Goal: Transaction & Acquisition: Subscribe to service/newsletter

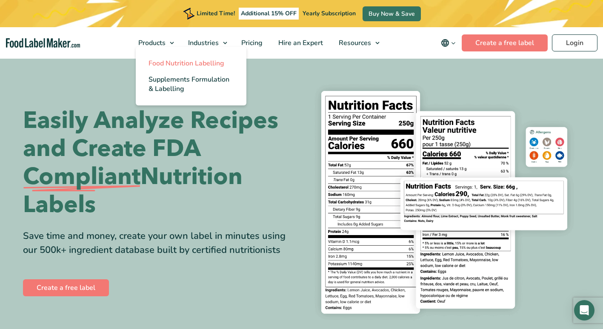
click at [172, 62] on span "Food Nutrition Labelling" at bounding box center [187, 63] width 76 height 9
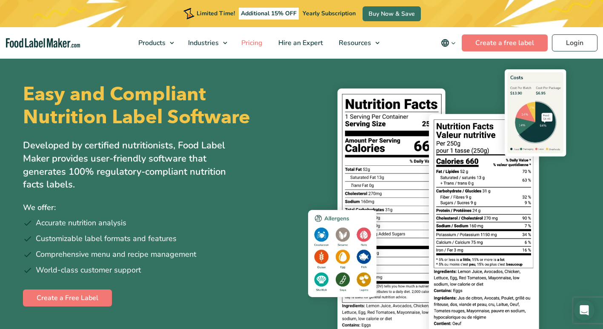
click at [249, 40] on span "Pricing" at bounding box center [251, 42] width 25 height 9
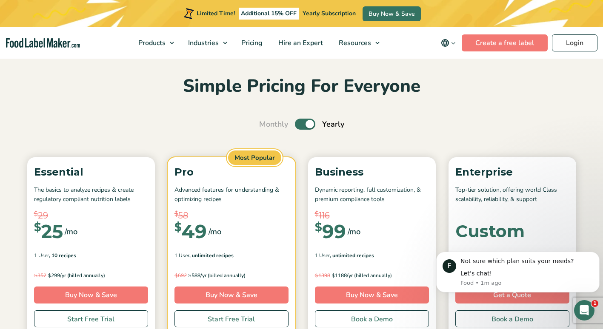
scroll to position [25, 0]
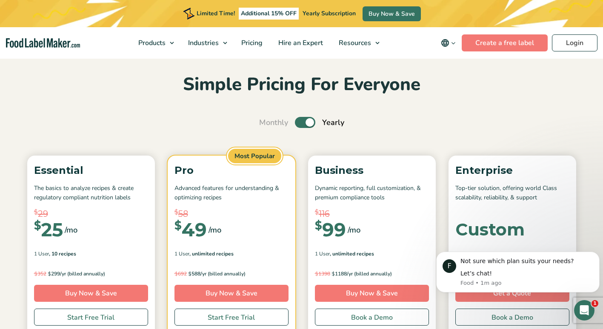
click at [303, 123] on label "Toggle" at bounding box center [305, 122] width 20 height 11
click at [266, 123] on input "Toggle" at bounding box center [264, 123] width 6 height 6
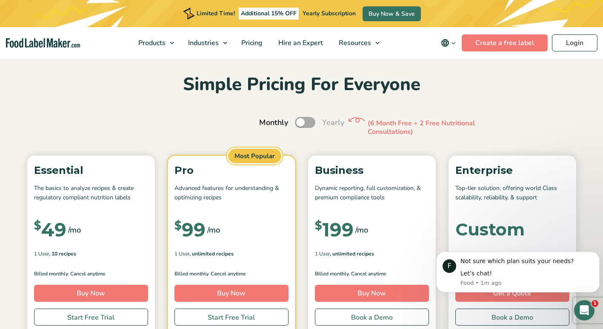
click at [303, 123] on label "Toggle" at bounding box center [305, 122] width 20 height 11
click at [266, 123] on input "Toggle" at bounding box center [264, 123] width 6 height 6
checkbox input "true"
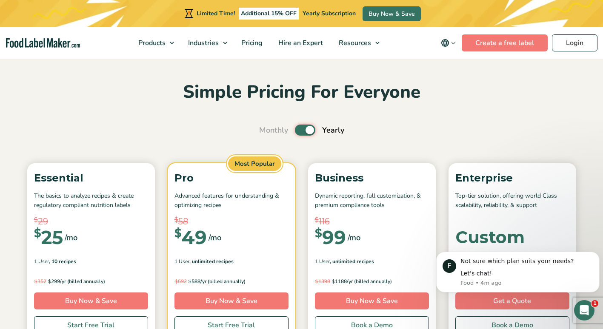
scroll to position [0, 0]
